Goal: Book appointment/travel/reservation

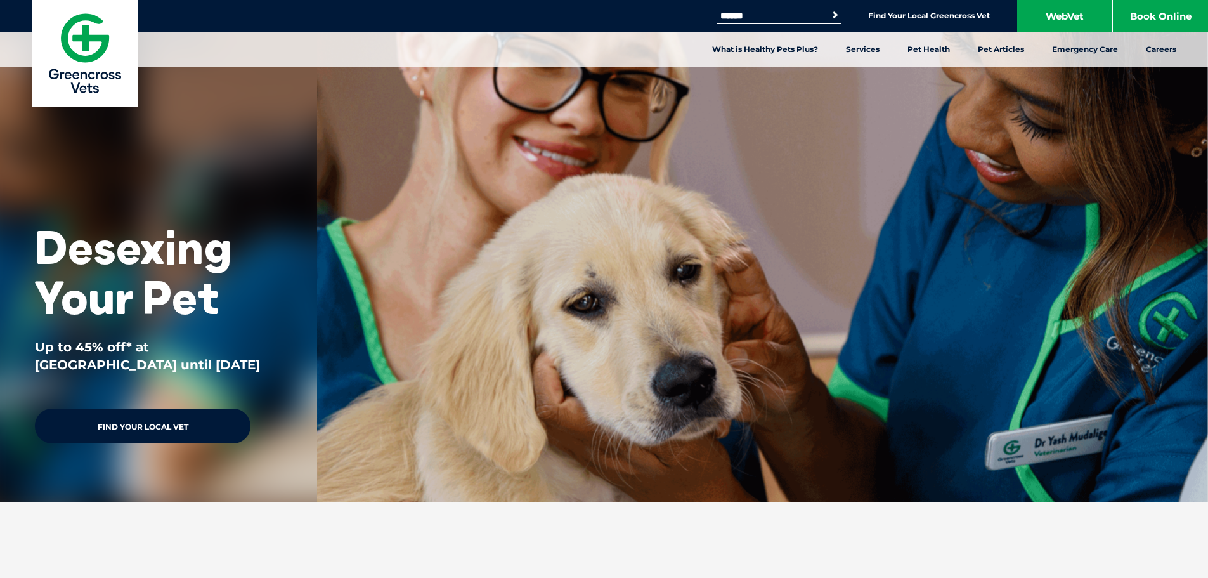
click at [155, 422] on link "Find Your Local Vet" at bounding box center [143, 426] width 216 height 35
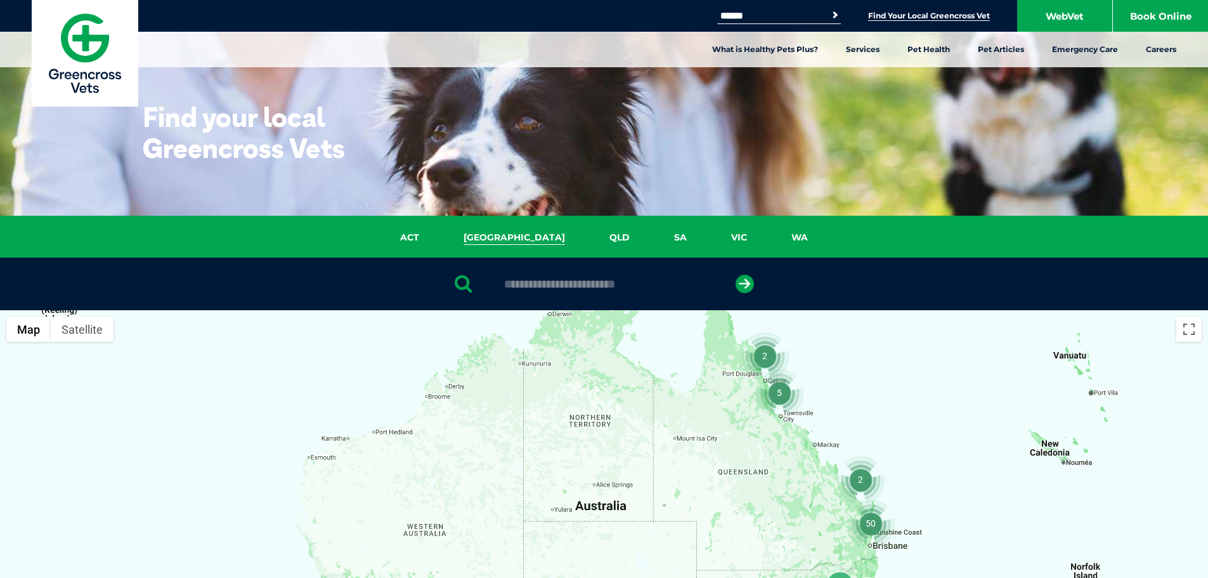
click at [518, 230] on link "[GEOGRAPHIC_DATA]" at bounding box center [514, 237] width 146 height 15
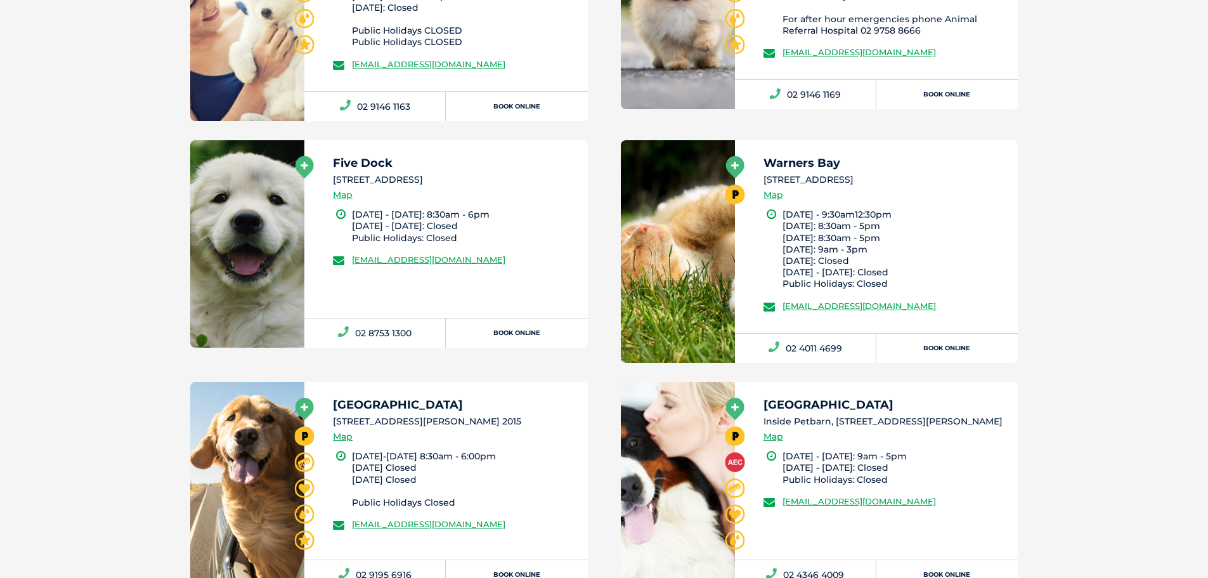
scroll to position [1560, 0]
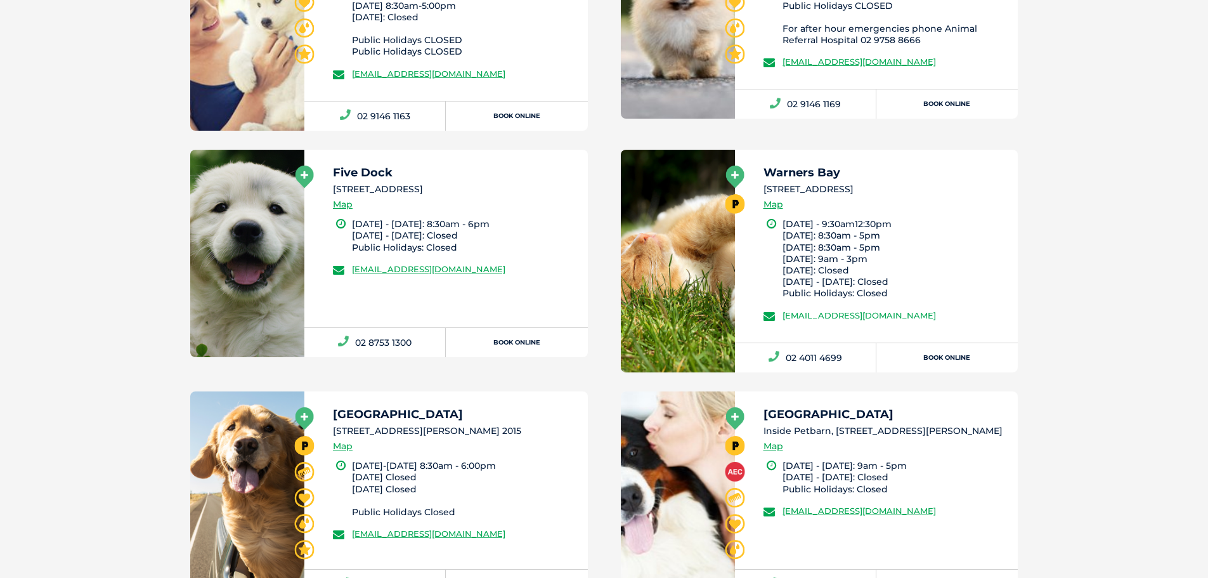
click at [819, 320] on link "[EMAIL_ADDRESS][DOMAIN_NAME]" at bounding box center [860, 315] width 154 height 10
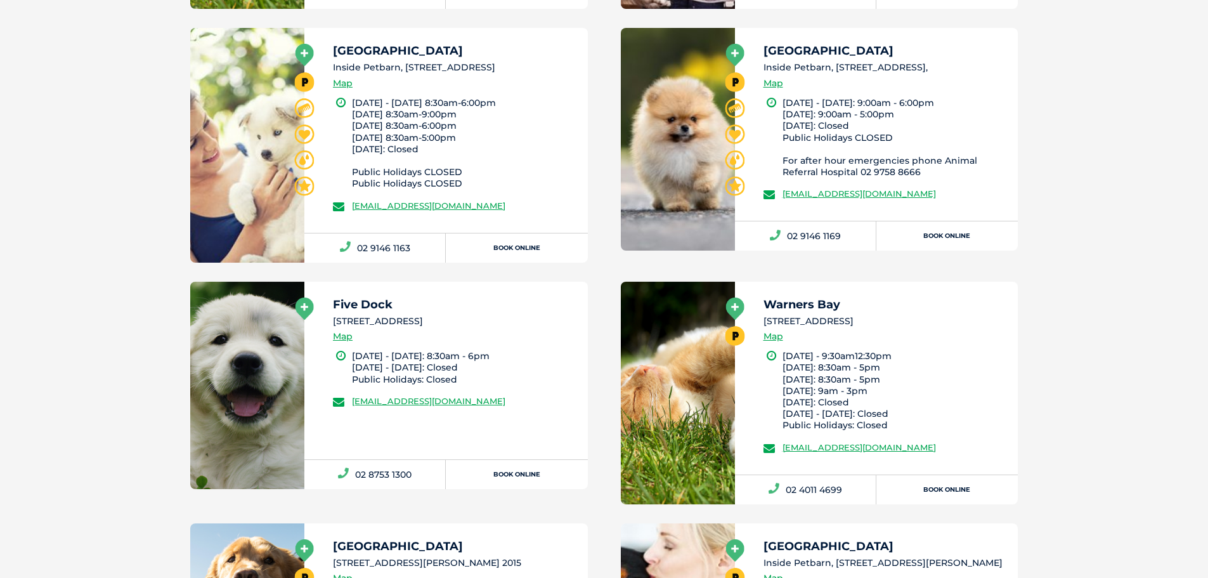
scroll to position [1496, 0]
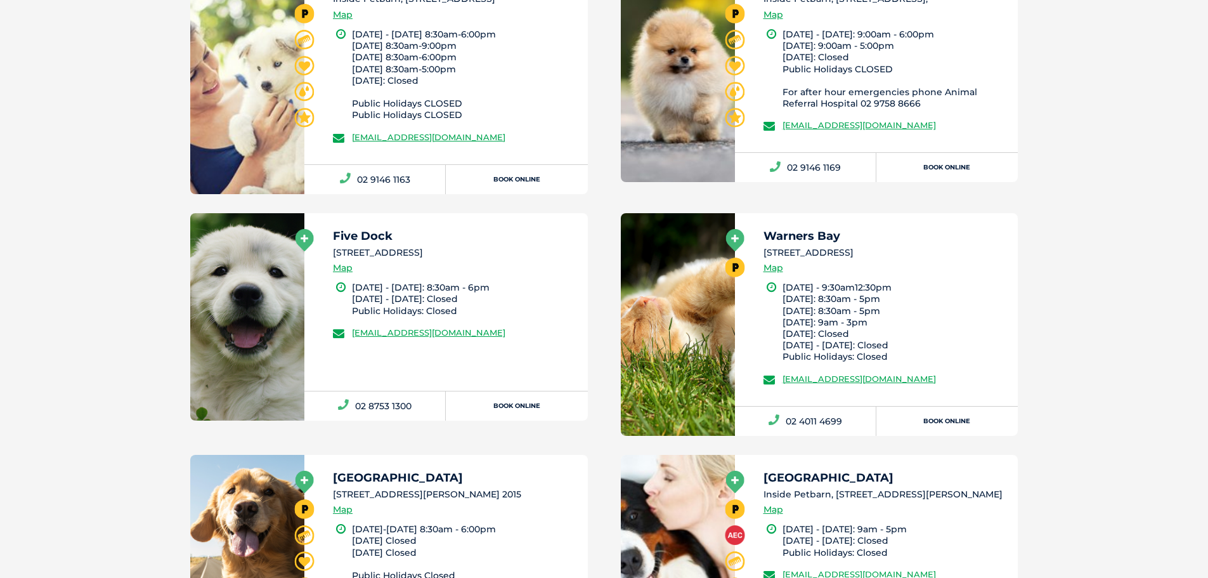
drag, startPoint x: 778, startPoint y: 389, endPoint x: 987, endPoint y: 377, distance: 209.7
click at [987, 377] on div "Warners Bay [STREET_ADDRESS] Map [DATE] - 9:30am12:30pm [DATE]: 8:30am - 5pm [D…" at bounding box center [877, 309] width 284 height 193
copy link "[EMAIL_ADDRESS][DOMAIN_NAME]"
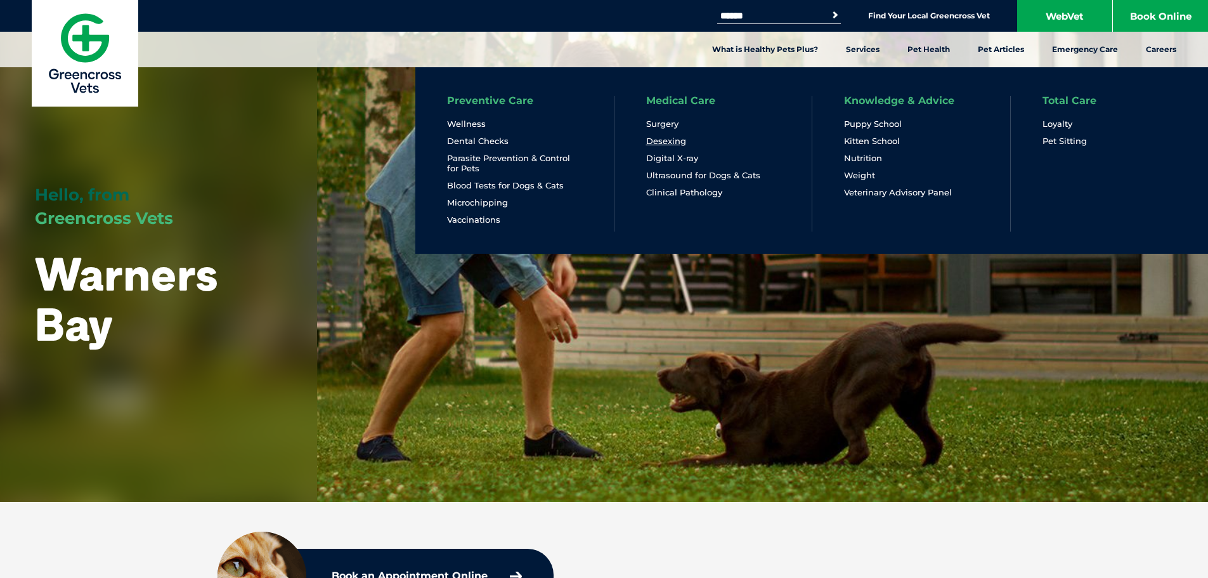
click at [664, 145] on link "Desexing" at bounding box center [666, 141] width 40 height 11
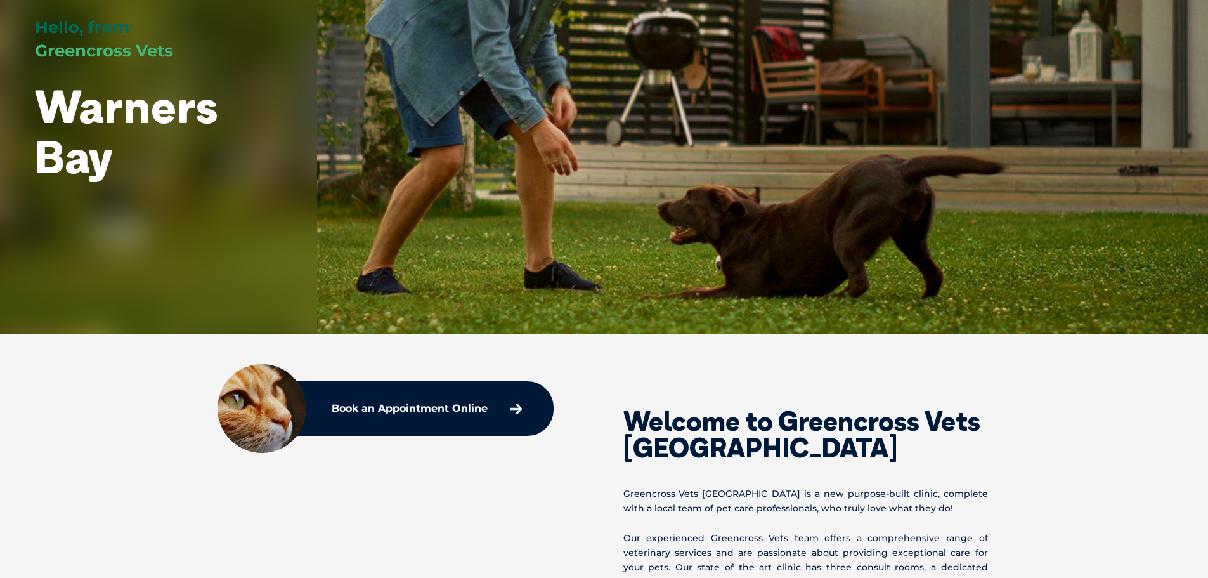
scroll to position [190, 0]
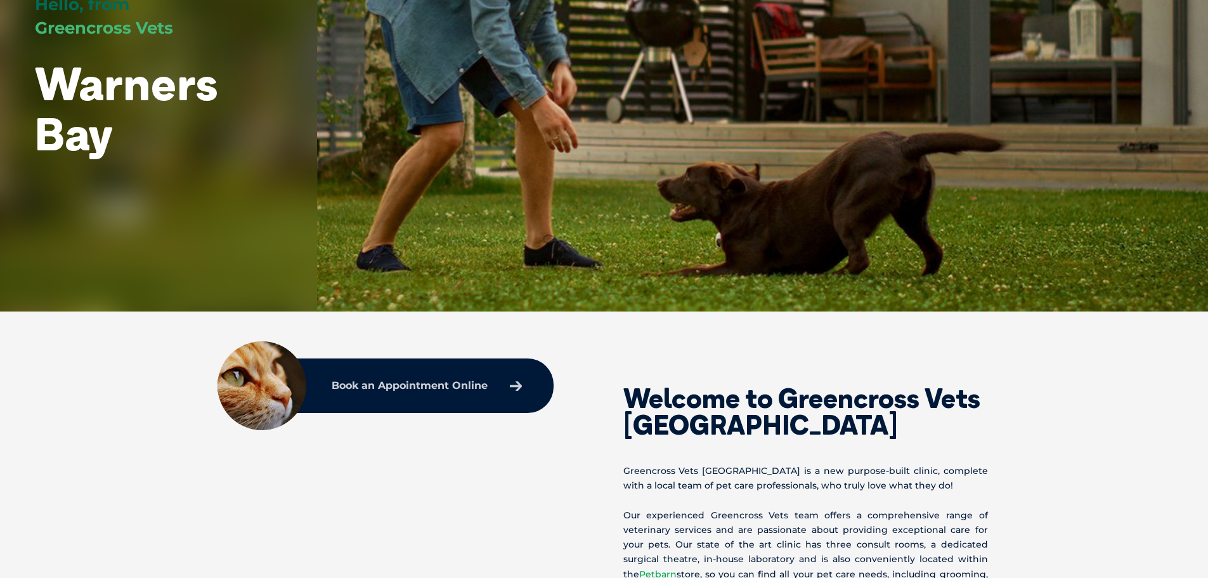
click at [438, 392] on link "Book an Appointment Online" at bounding box center [426, 385] width 203 height 23
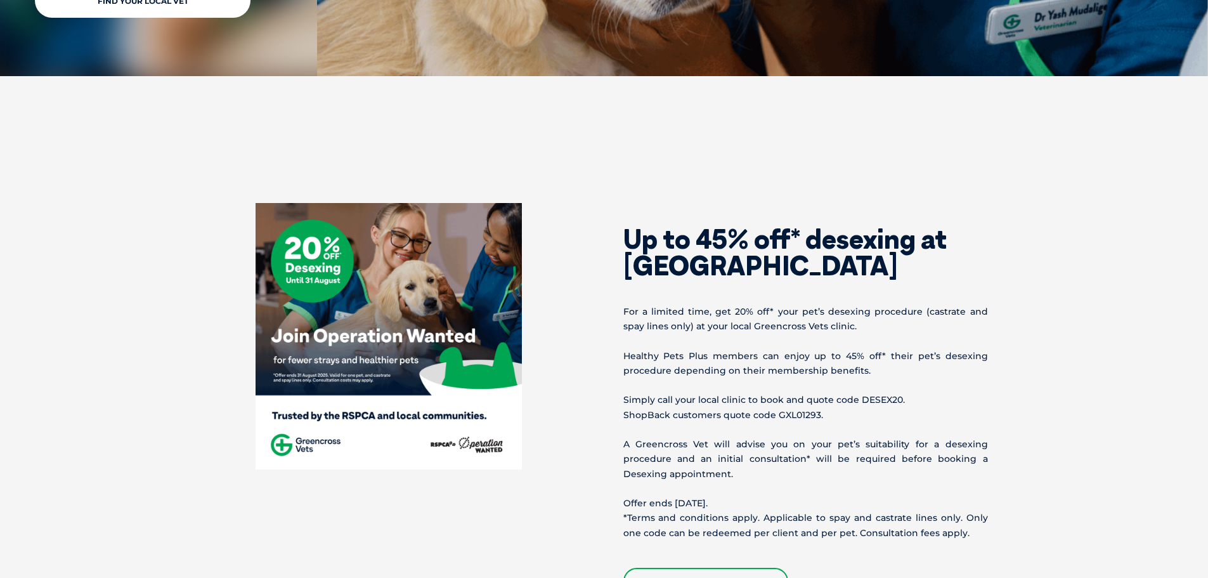
scroll to position [254, 0]
